Goal: Transaction & Acquisition: Book appointment/travel/reservation

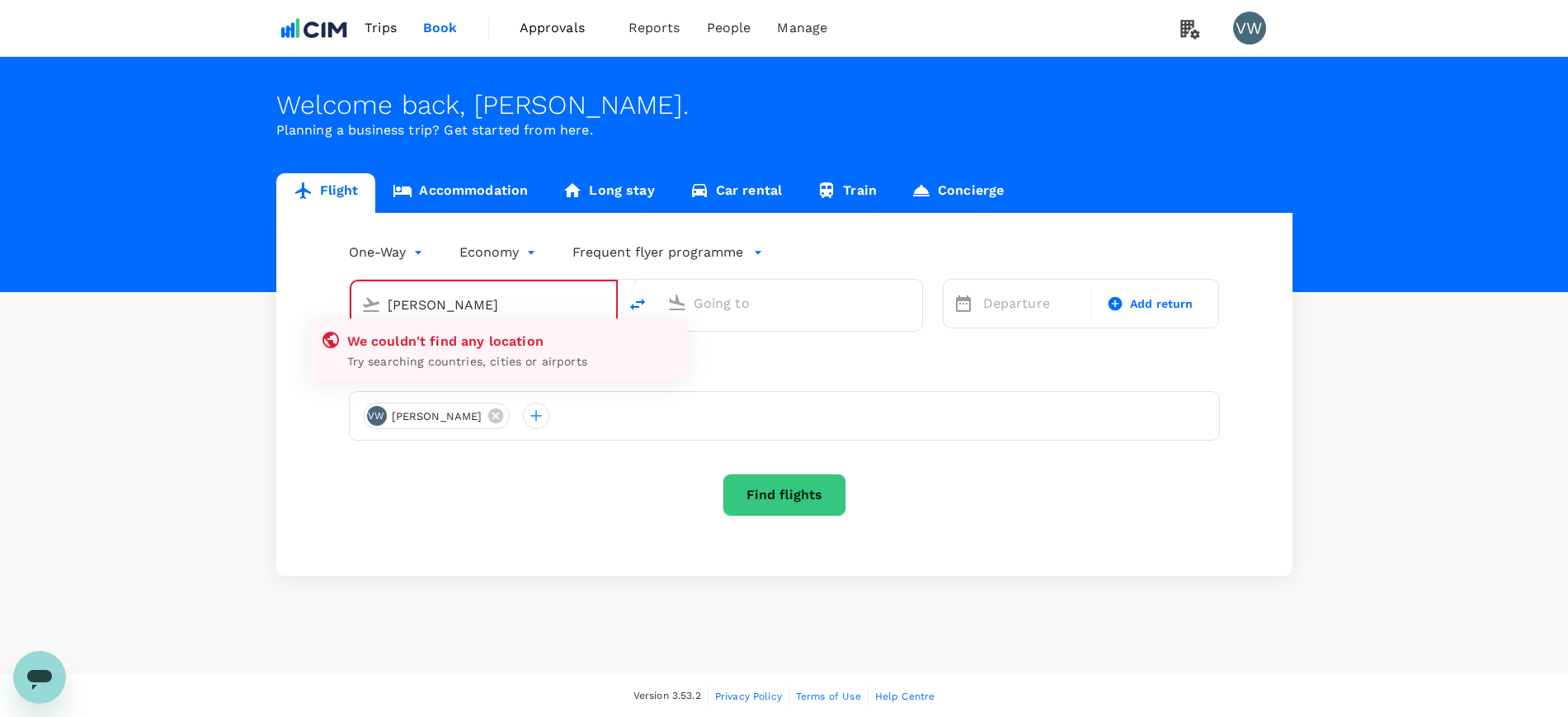
type input "[GEOGRAPHIC_DATA], [GEOGRAPHIC_DATA] (any)"
type input "[PERSON_NAME] [PERSON_NAME] Intl (CLT)"
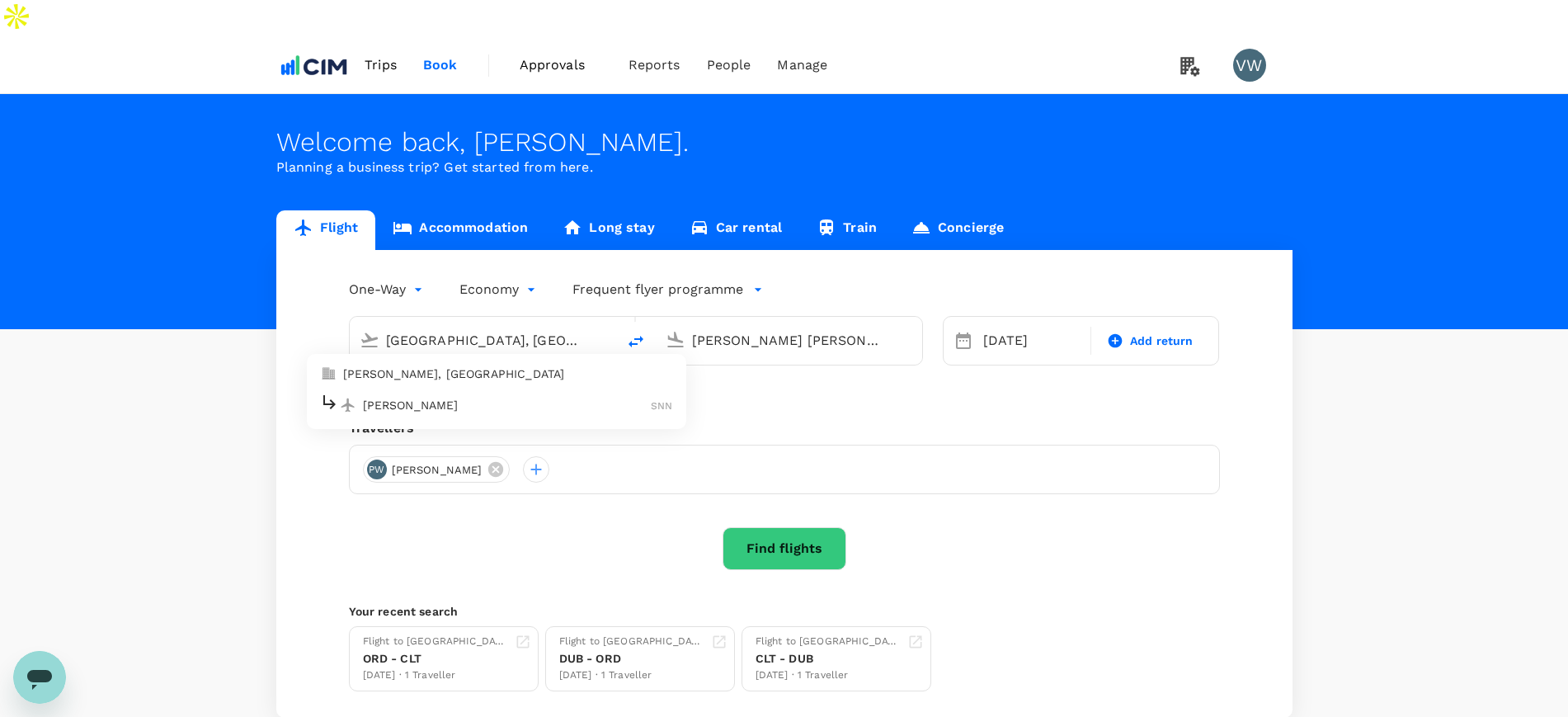
click at [433, 365] on p "[PERSON_NAME], [GEOGRAPHIC_DATA]" at bounding box center [508, 373] width 330 height 17
type input "[PERSON_NAME], [GEOGRAPHIC_DATA] (any)"
click at [728, 327] on input "[PERSON_NAME] [PERSON_NAME] Intl (CLT)" at bounding box center [789, 340] width 195 height 25
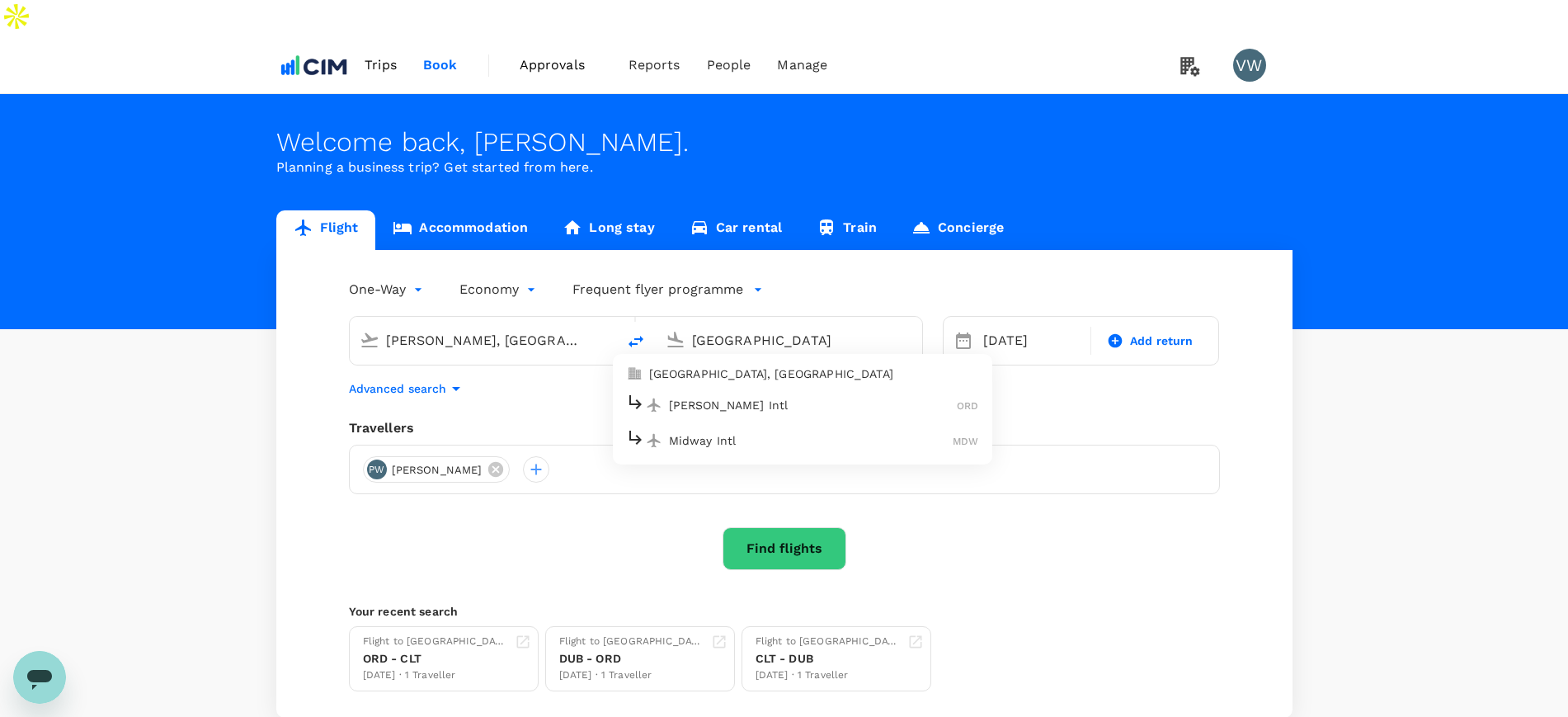
click at [754, 365] on p "[GEOGRAPHIC_DATA], [GEOGRAPHIC_DATA]" at bounding box center [815, 373] width 330 height 17
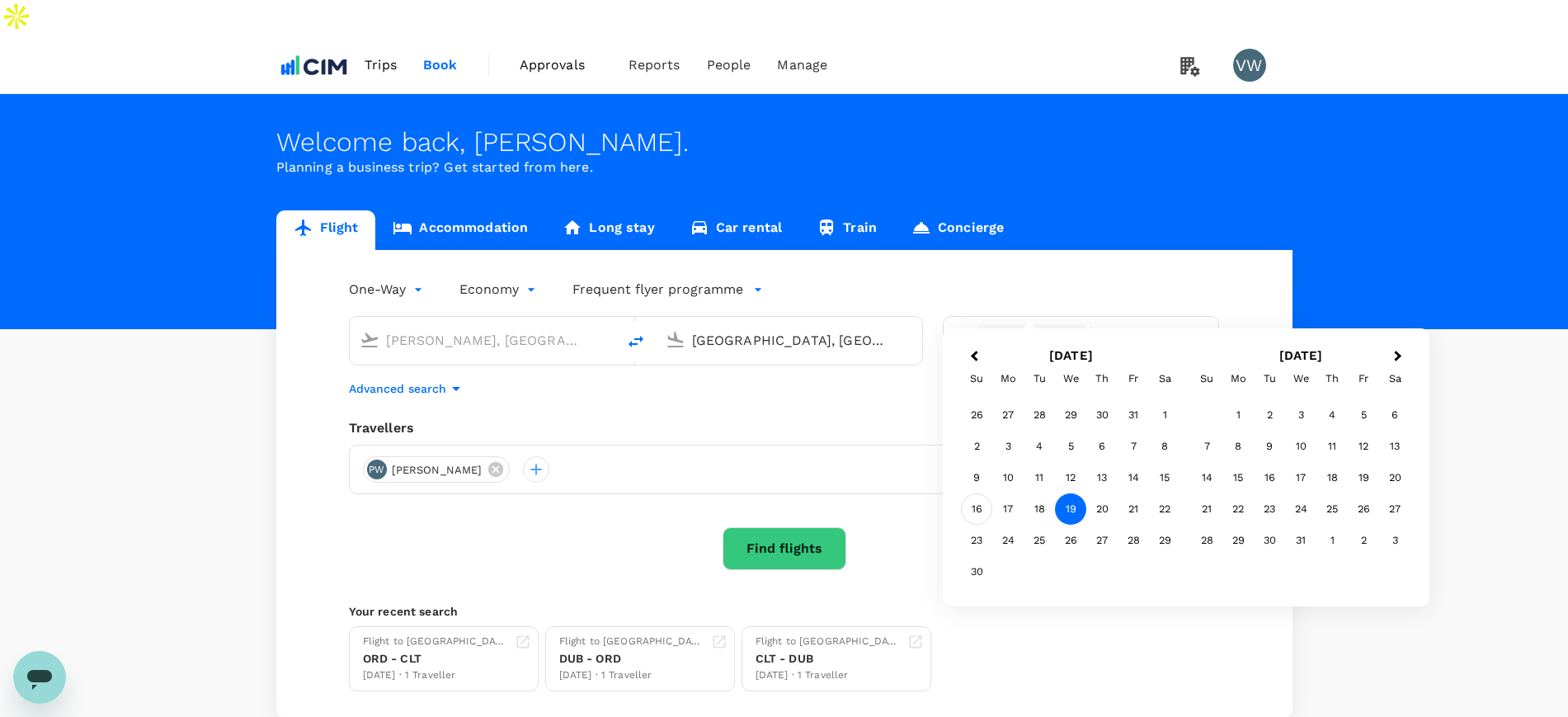
type input "[GEOGRAPHIC_DATA], [GEOGRAPHIC_DATA] (any)"
click at [984, 509] on div "16" at bounding box center [977, 509] width 31 height 31
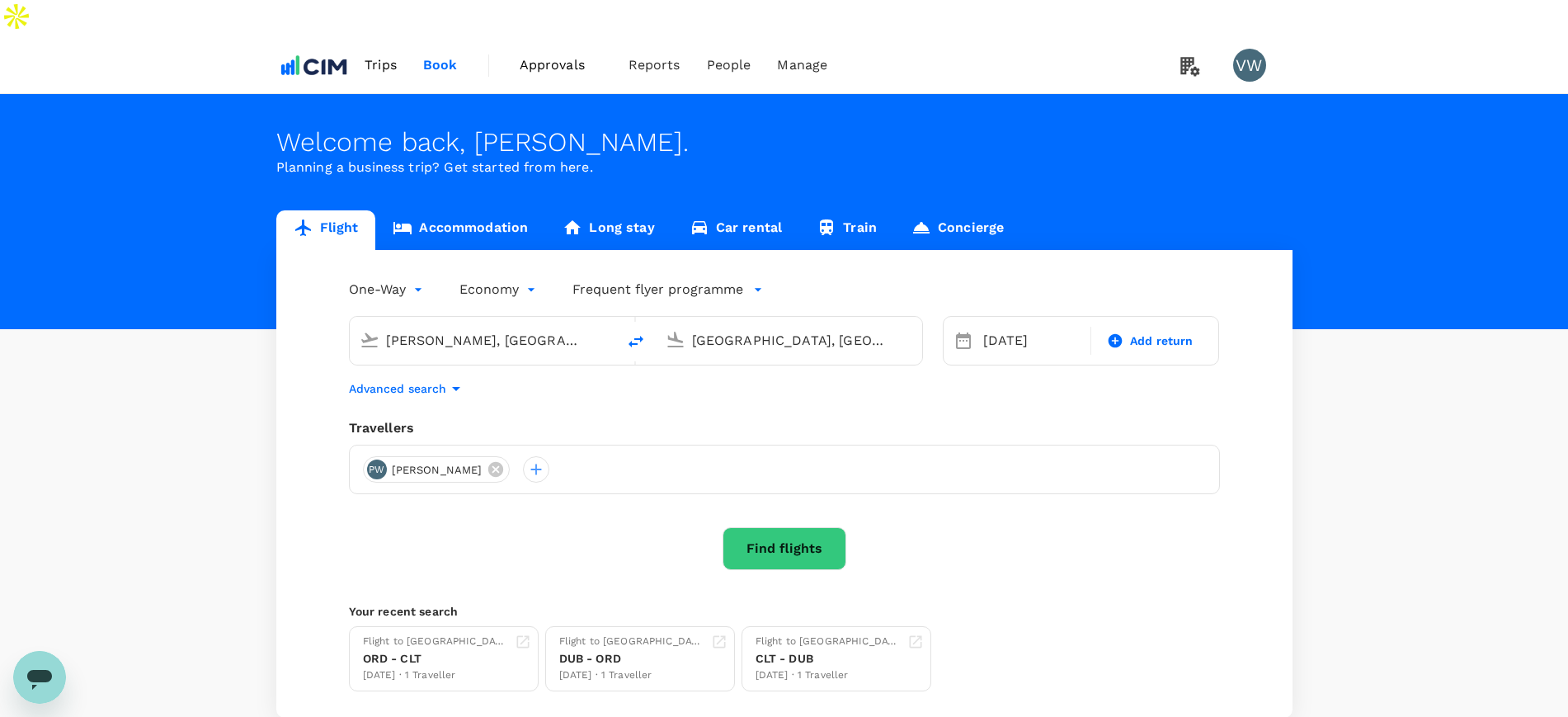
click at [771, 528] on button "Find flights" at bounding box center [784, 549] width 123 height 43
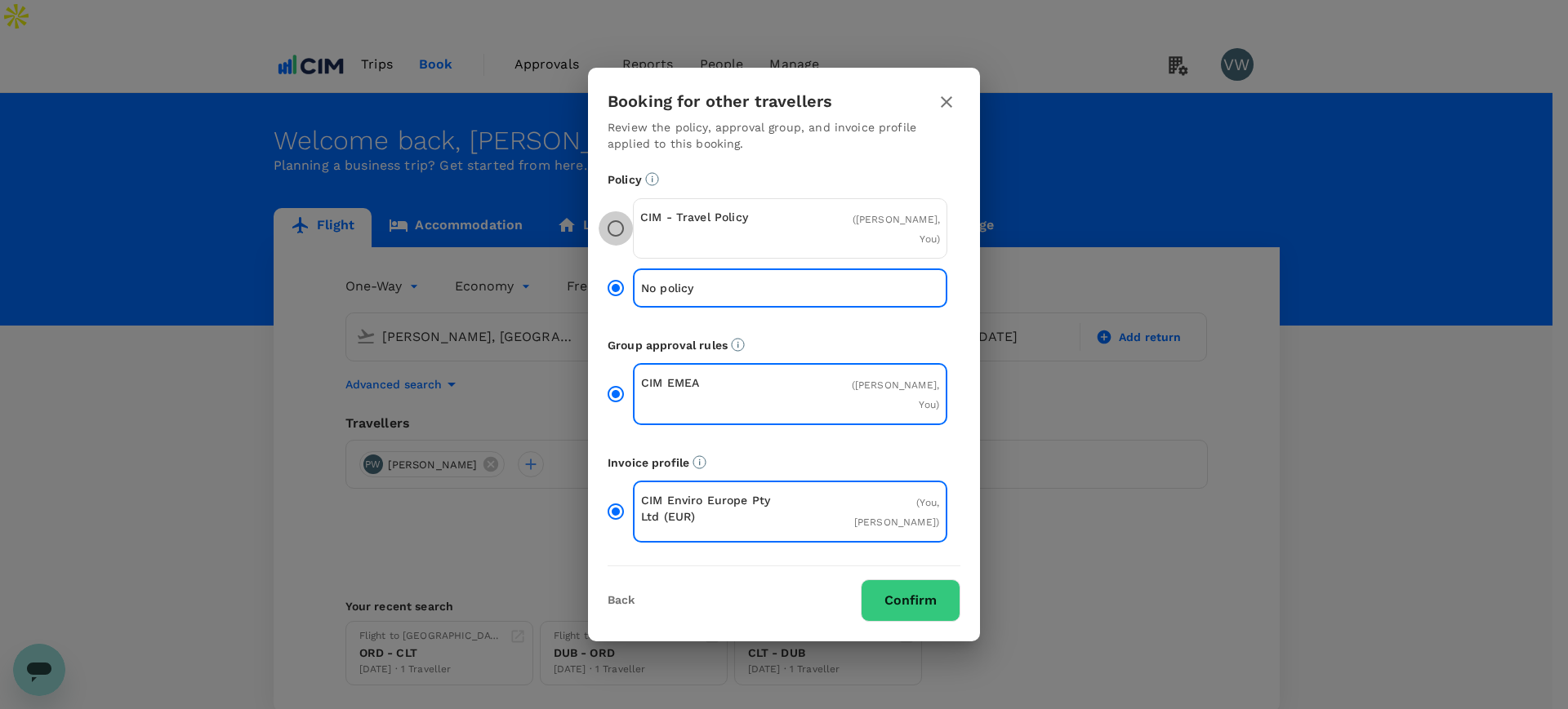
click at [611, 236] on input "CIM - Travel Policy ( [PERSON_NAME], You )" at bounding box center [616, 229] width 35 height 35
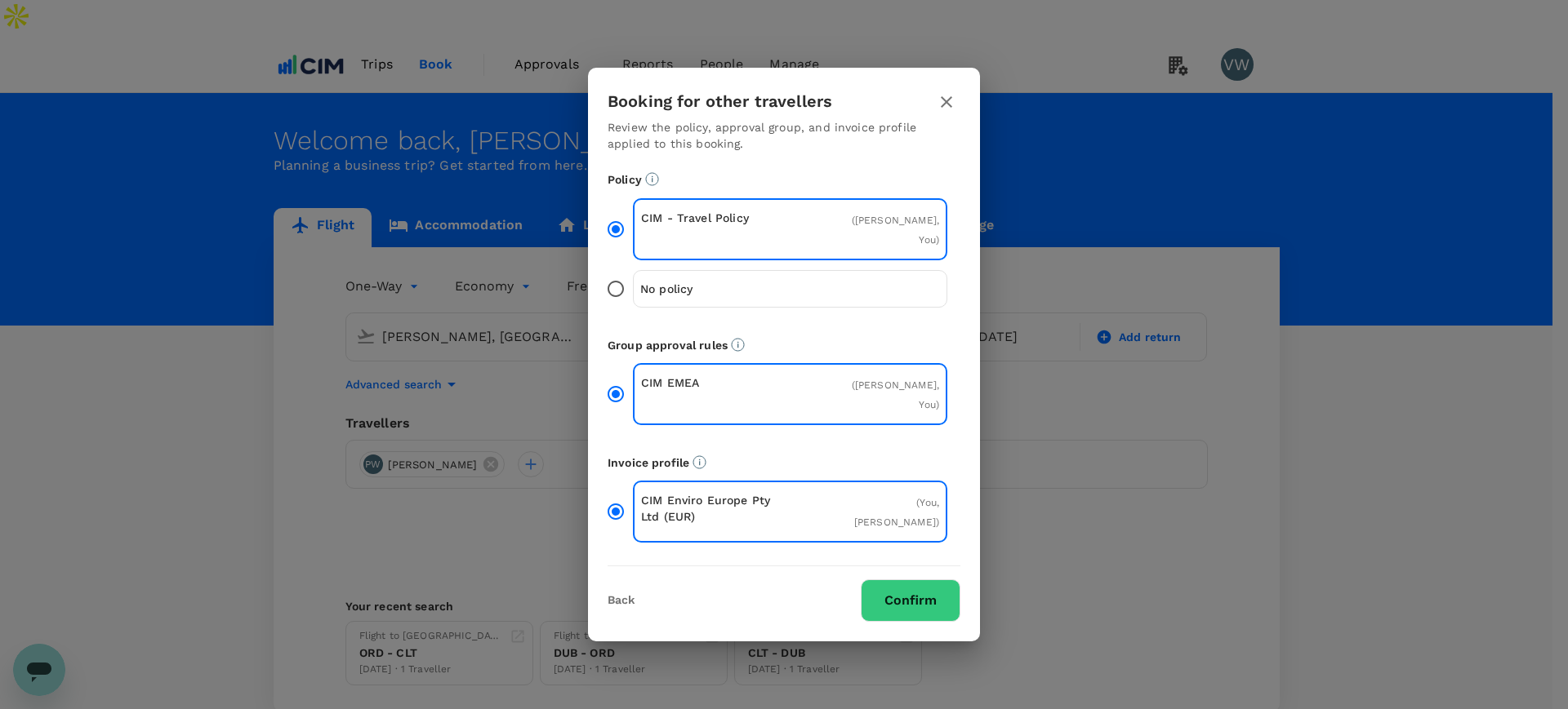
click at [927, 581] on button "Confirm" at bounding box center [911, 600] width 100 height 42
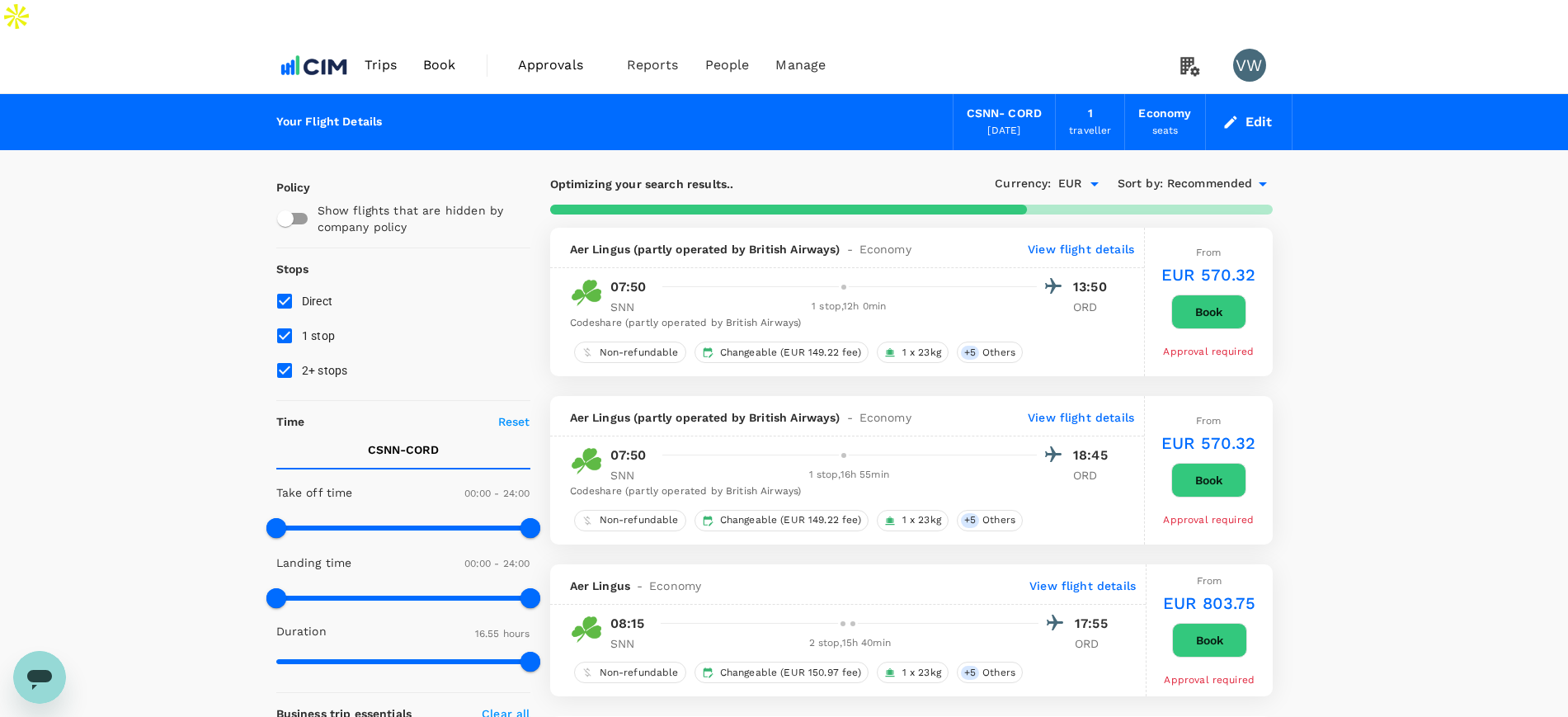
type input "1839"
checkbox input "false"
